Goal: Task Accomplishment & Management: Complete application form

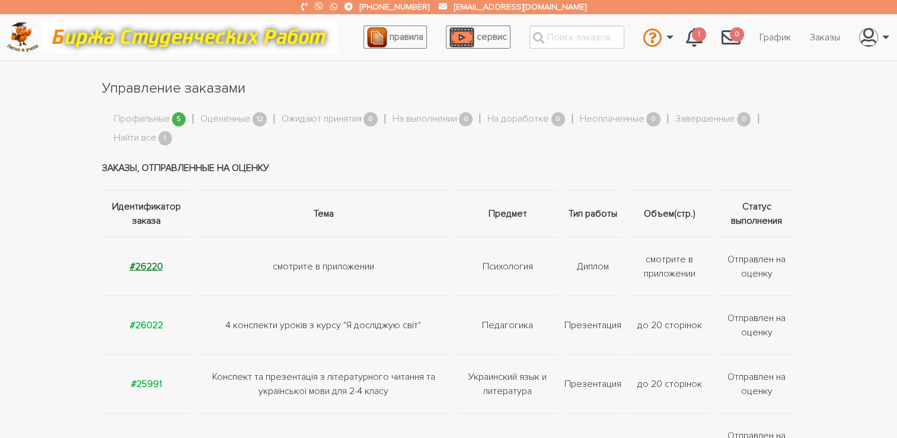
click at [151, 268] on strong "#26220" at bounding box center [146, 266] width 33 height 12
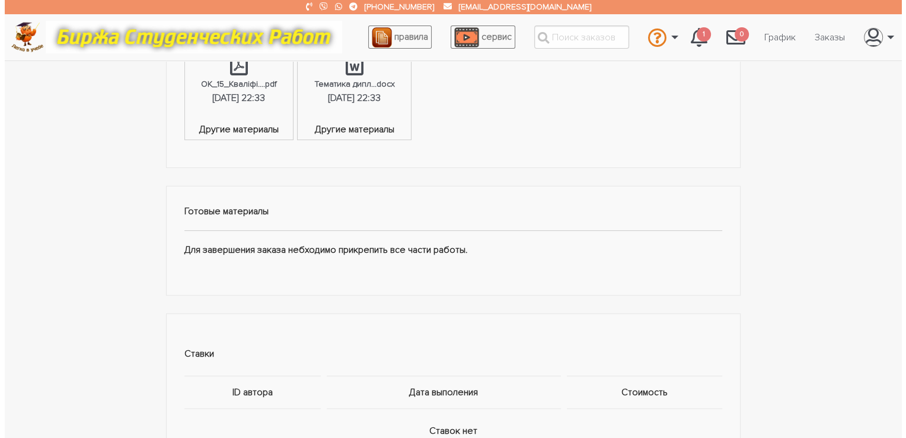
scroll to position [632, 0]
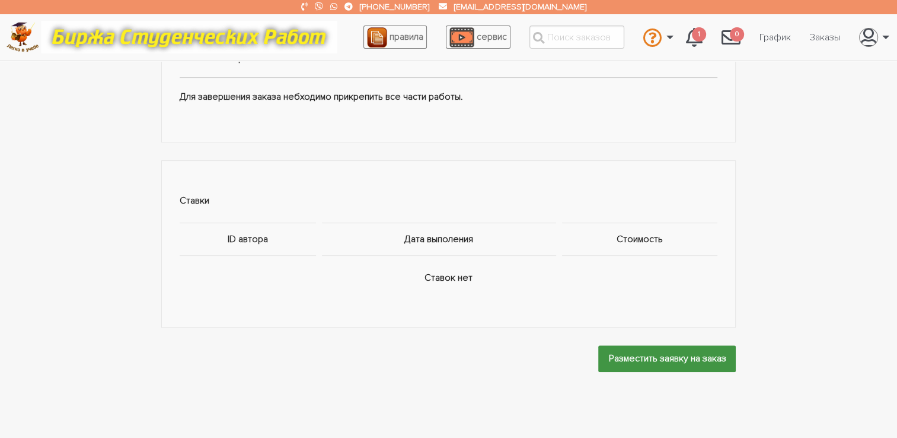
click at [654, 345] on input "Разместить заявку на заказ" at bounding box center [667, 358] width 138 height 27
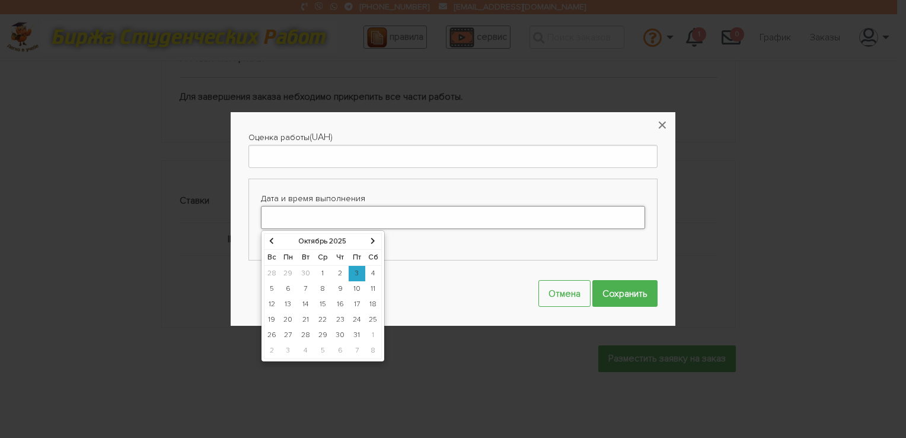
click at [384, 212] on input "Дата и время выполнения" at bounding box center [453, 217] width 384 height 23
click at [286, 316] on td "20" at bounding box center [288, 319] width 18 height 15
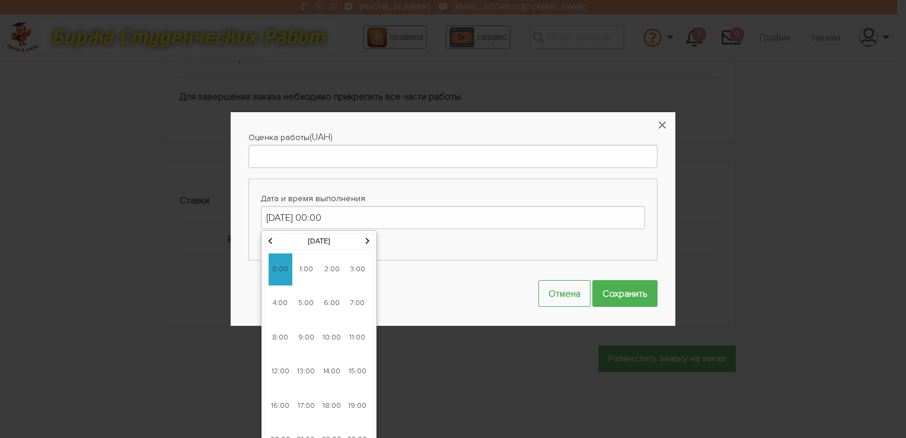
click at [309, 362] on span "13:00" at bounding box center [306, 371] width 24 height 32
type input "20-10-2025 13:00"
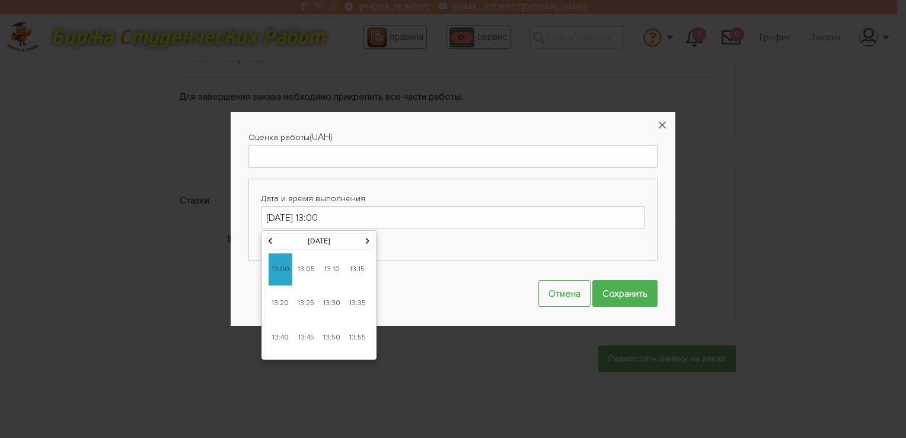
click at [282, 273] on span "13:00" at bounding box center [281, 269] width 24 height 32
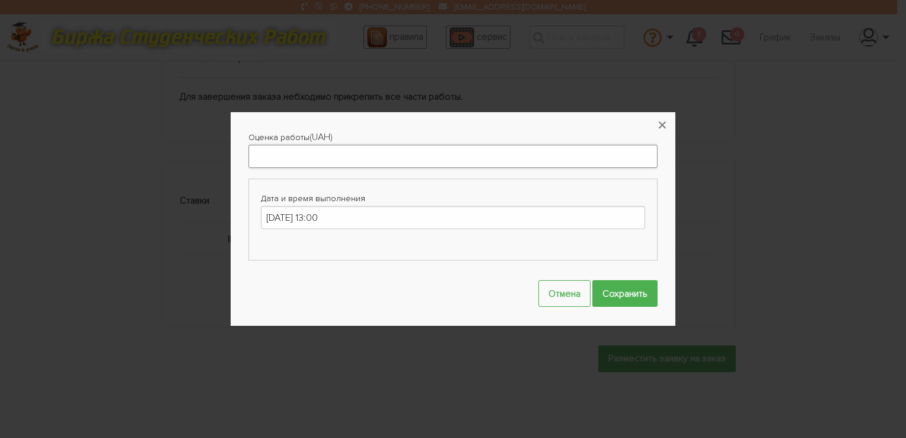
click at [279, 149] on input "Оценка работы" at bounding box center [453, 156] width 409 height 23
type input "2800"
click at [630, 286] on input "Сохранить" at bounding box center [625, 293] width 65 height 27
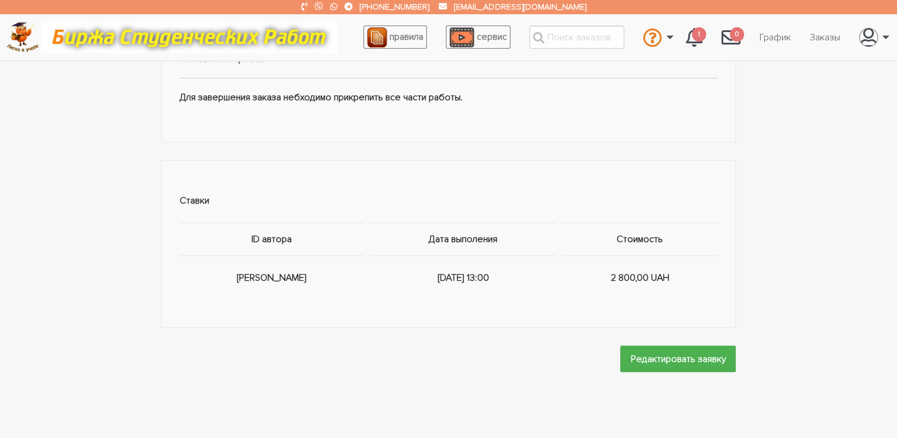
scroll to position [370, 0]
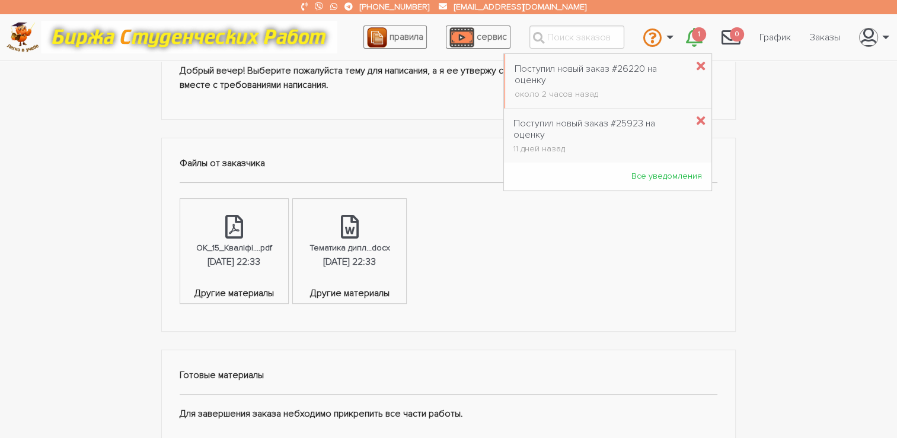
drag, startPoint x: 699, startPoint y: 34, endPoint x: 692, endPoint y: 46, distance: 13.8
click at [699, 34] on span "1" at bounding box center [699, 34] width 14 height 15
click at [697, 61] on icon "\a \a 1\a" at bounding box center [701, 67] width 8 height 12
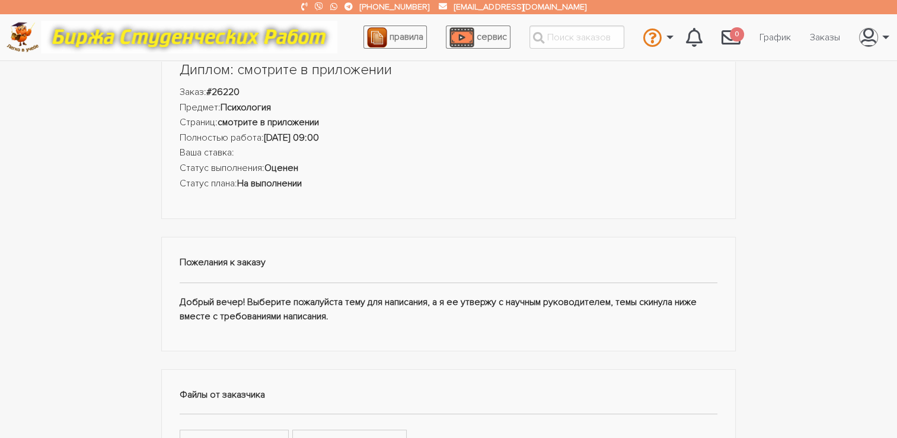
scroll to position [0, 0]
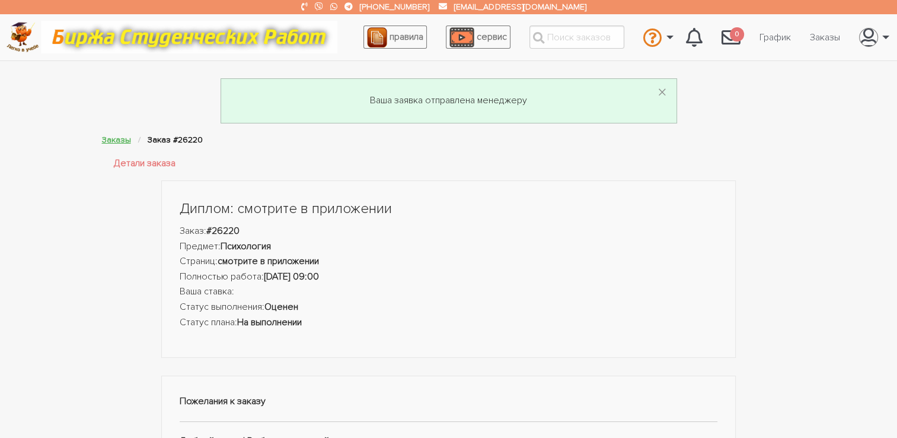
click at [116, 141] on link "Заказы" at bounding box center [116, 140] width 29 height 10
